Goal: Transaction & Acquisition: Purchase product/service

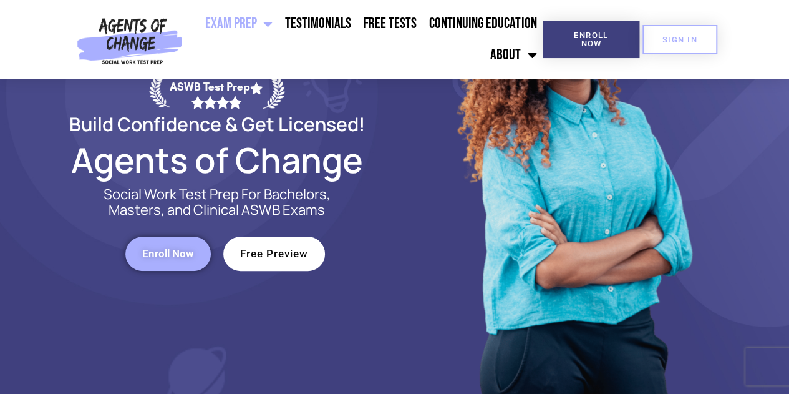
scroll to position [150, 0]
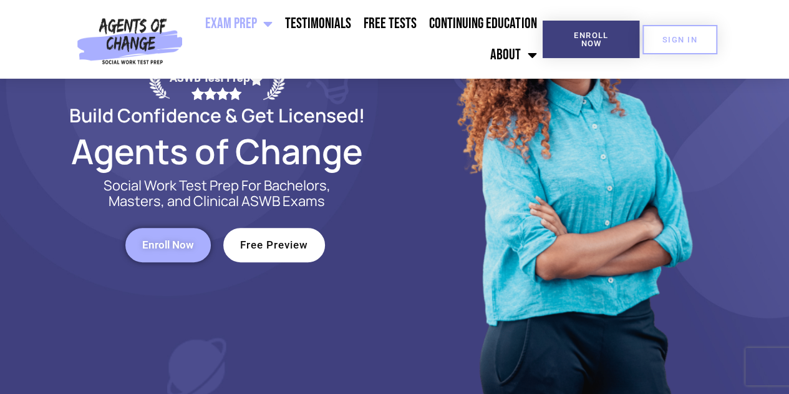
click at [157, 249] on span "Enroll Now" at bounding box center [168, 245] width 52 height 11
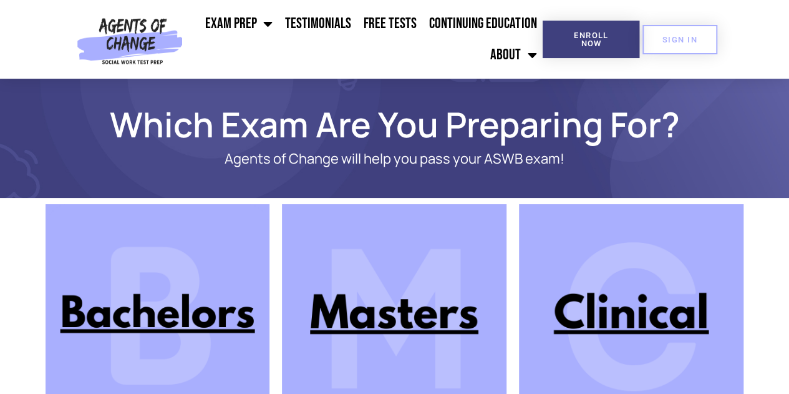
click at [408, 310] on img at bounding box center [394, 316] width 225 height 225
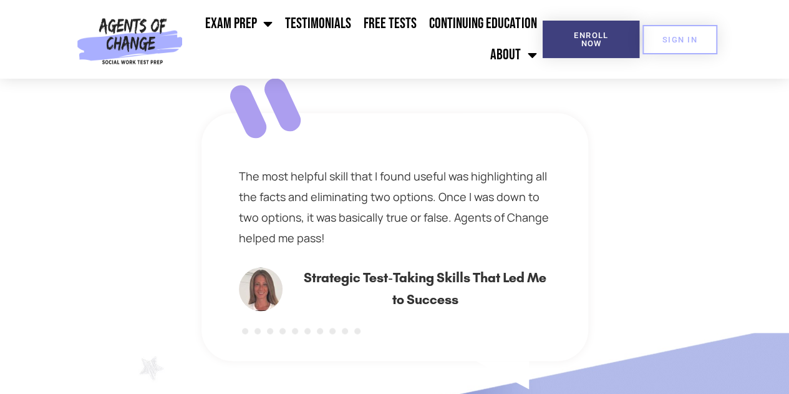
scroll to position [823, 0]
